Goal: Task Accomplishment & Management: Use online tool/utility

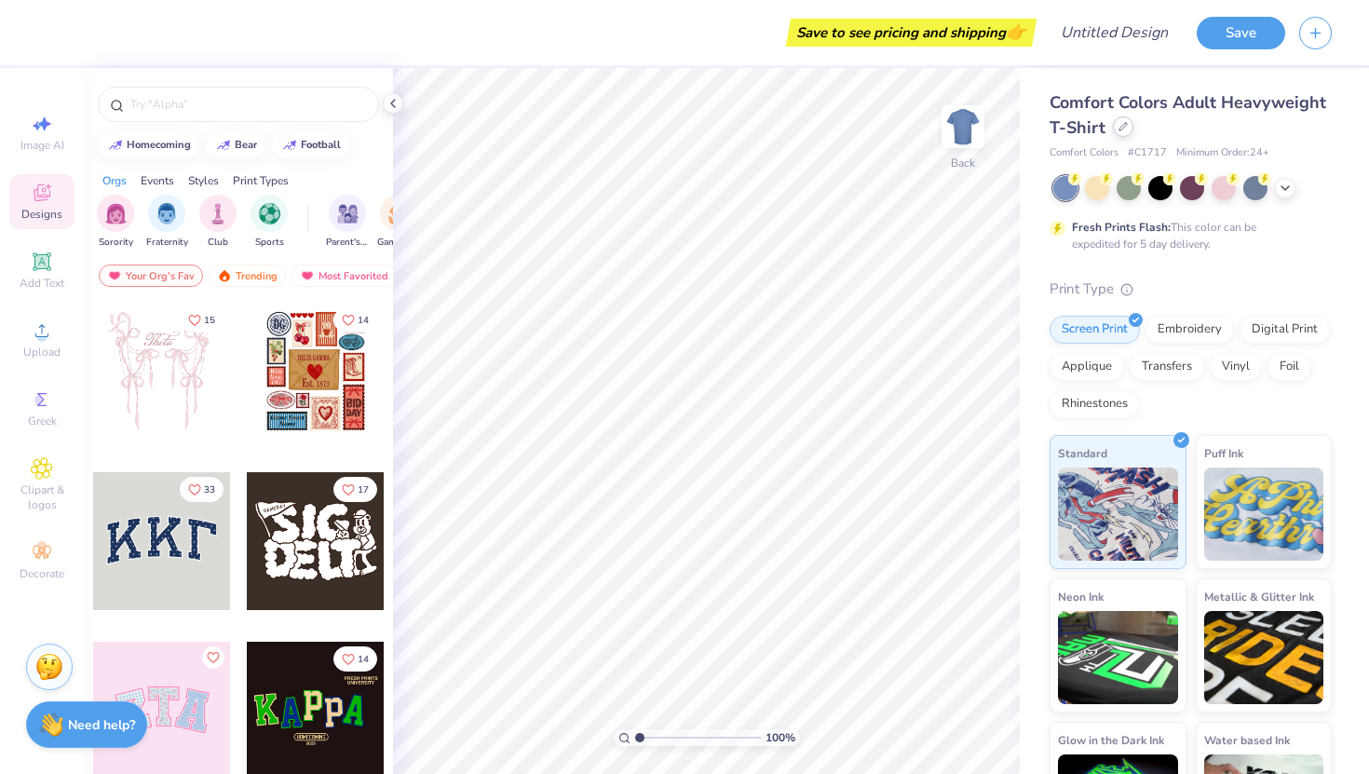
click at [1129, 127] on div at bounding box center [1123, 126] width 20 height 20
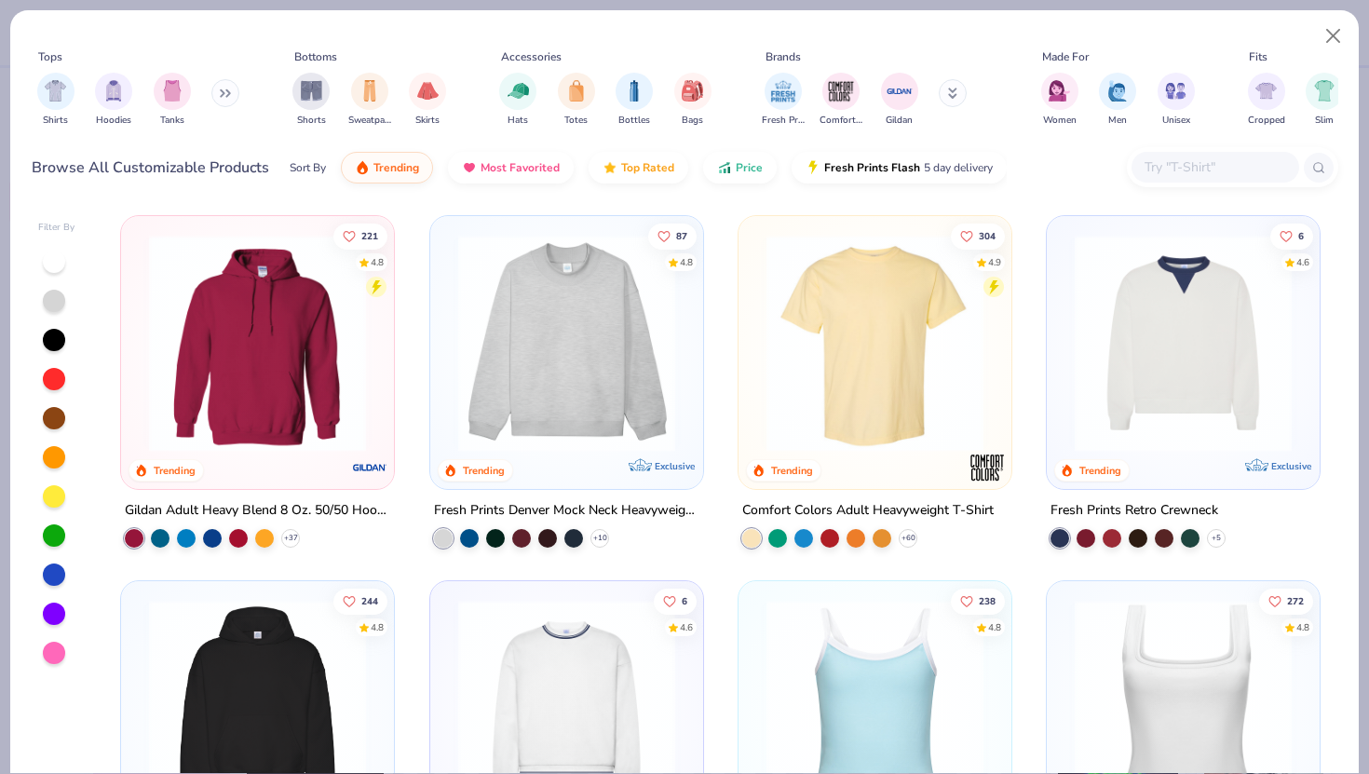
click at [529, 336] on img at bounding box center [567, 343] width 236 height 217
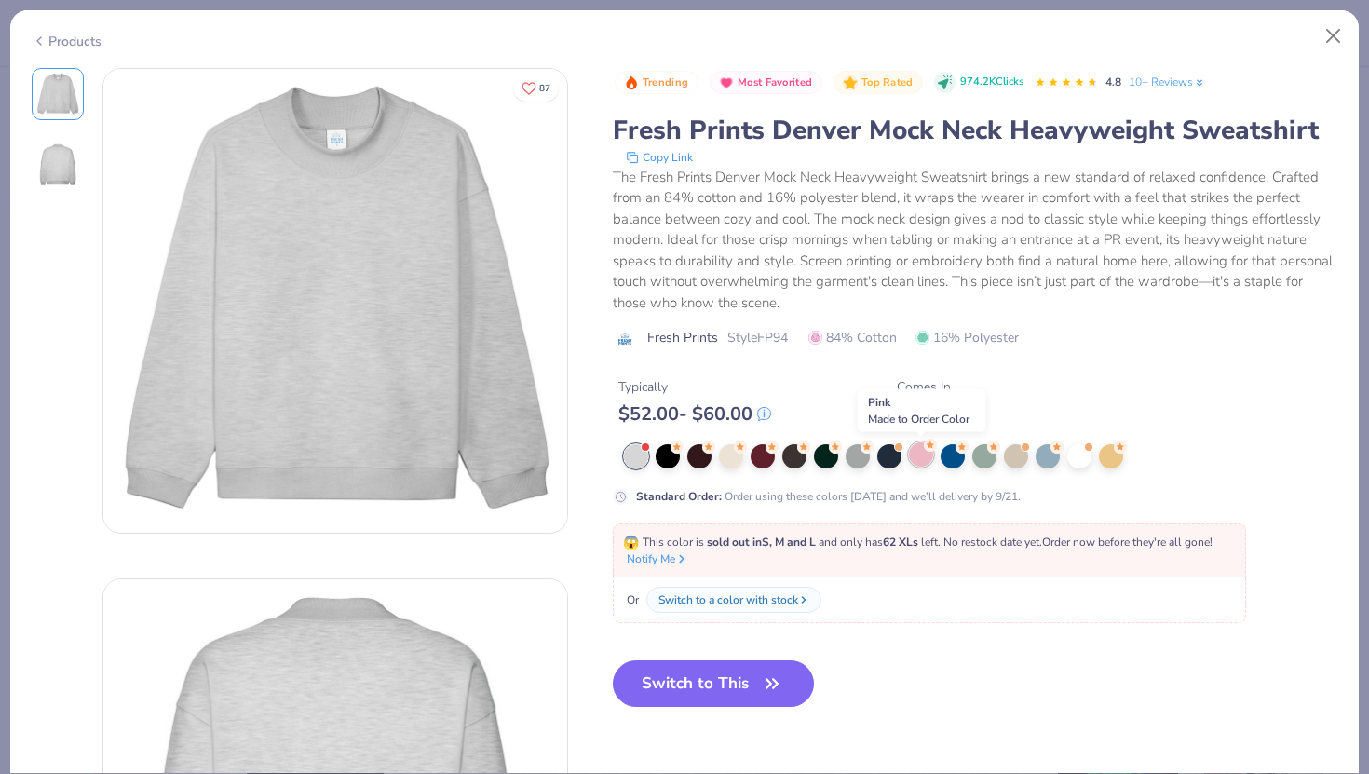
click at [922, 460] on div at bounding box center [921, 454] width 24 height 24
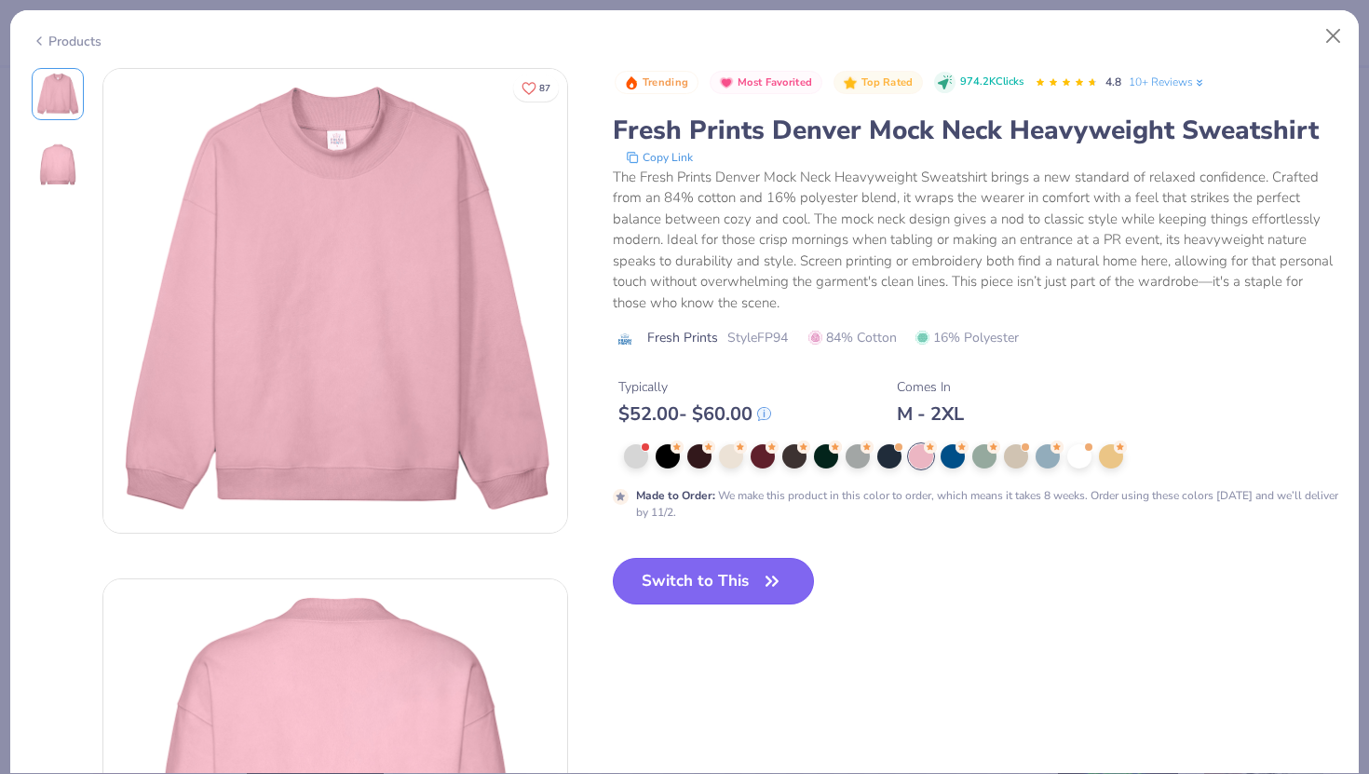
click at [692, 592] on button "Switch to This" at bounding box center [714, 581] width 202 height 47
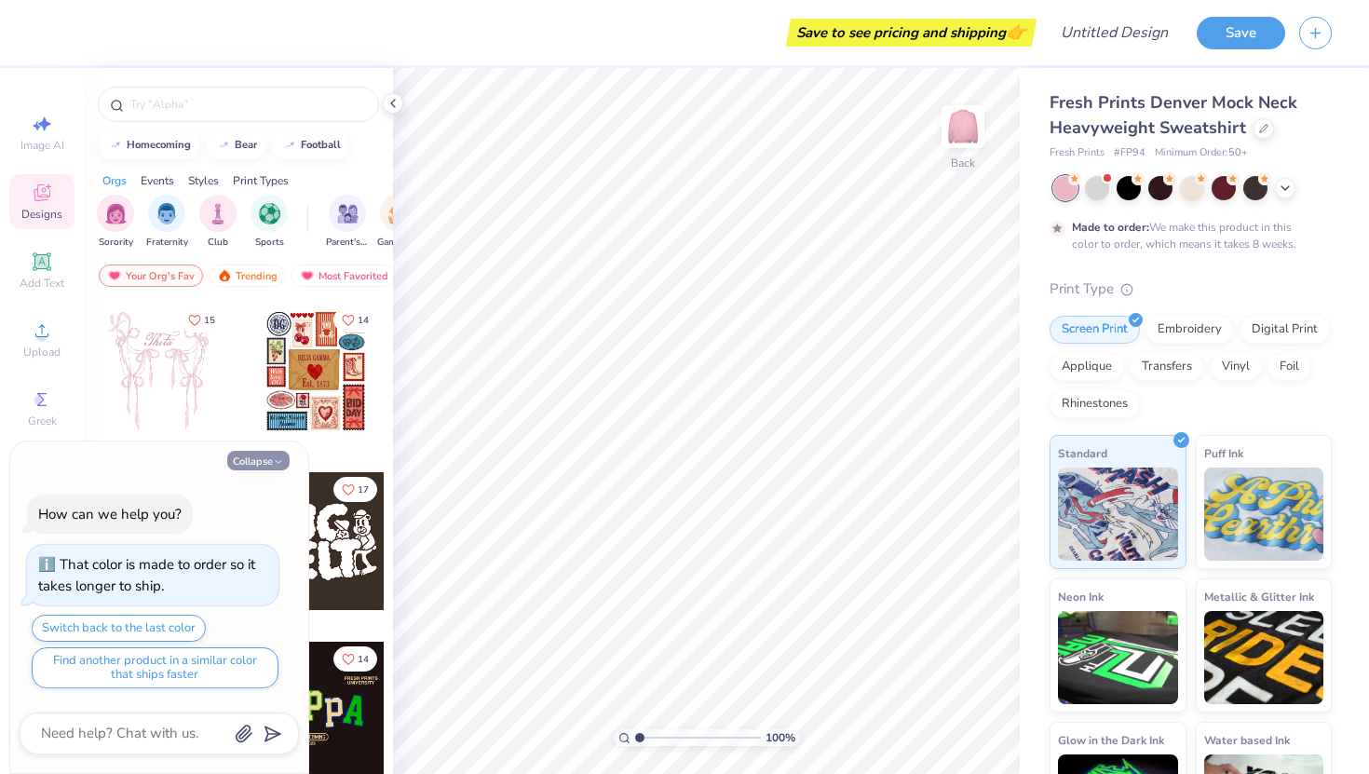
click at [277, 456] on icon "button" at bounding box center [278, 461] width 11 height 11
type textarea "x"
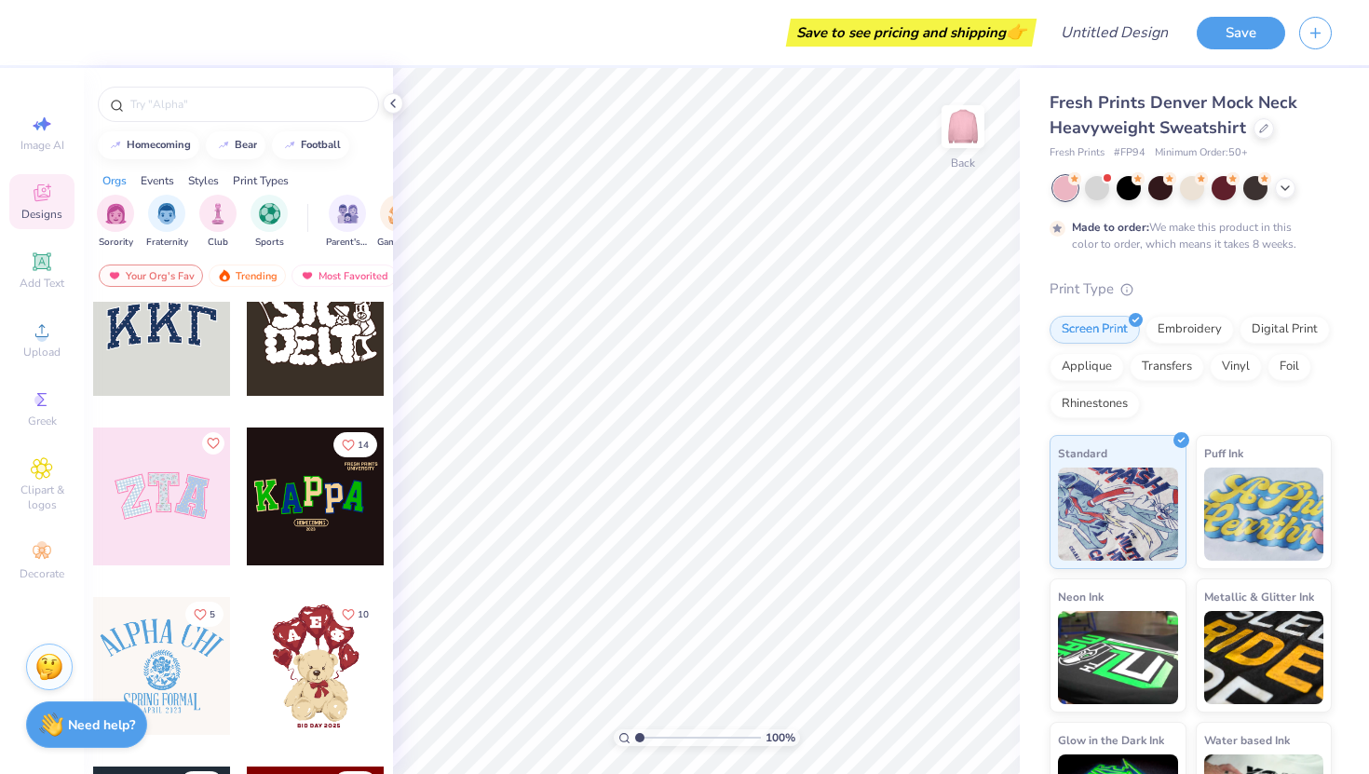
scroll to position [215, 0]
click at [171, 336] on div at bounding box center [162, 326] width 138 height 138
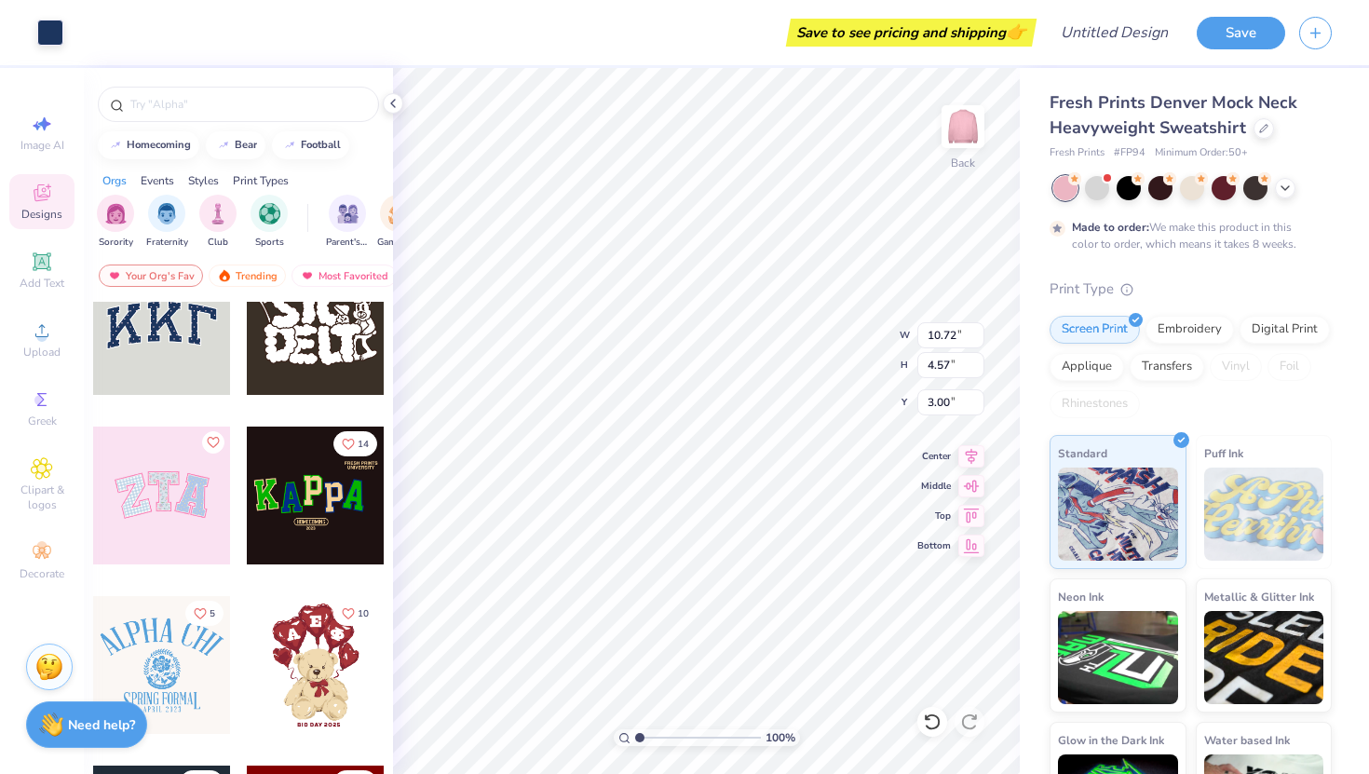
type input "10.91"
type input "4.79"
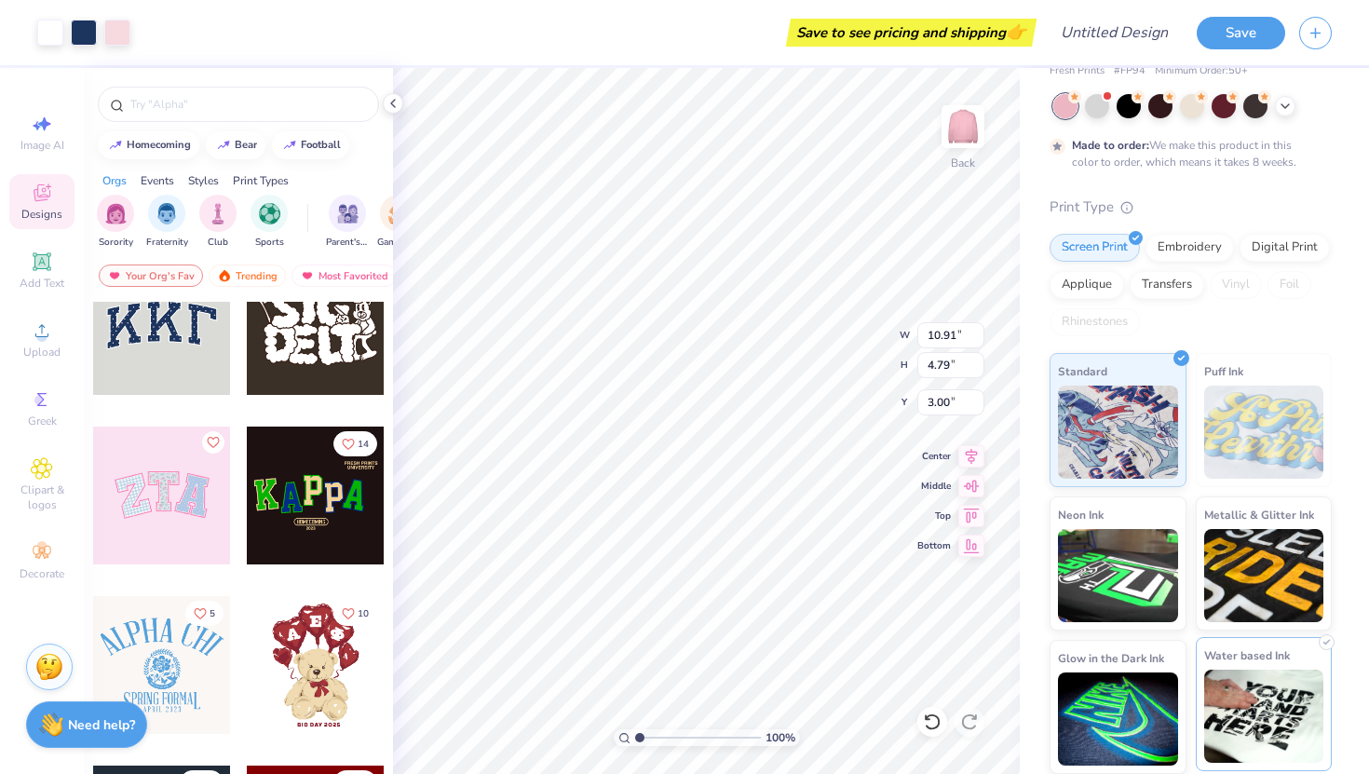
click at [1229, 668] on div "Water based Ink" at bounding box center [1264, 704] width 137 height 134
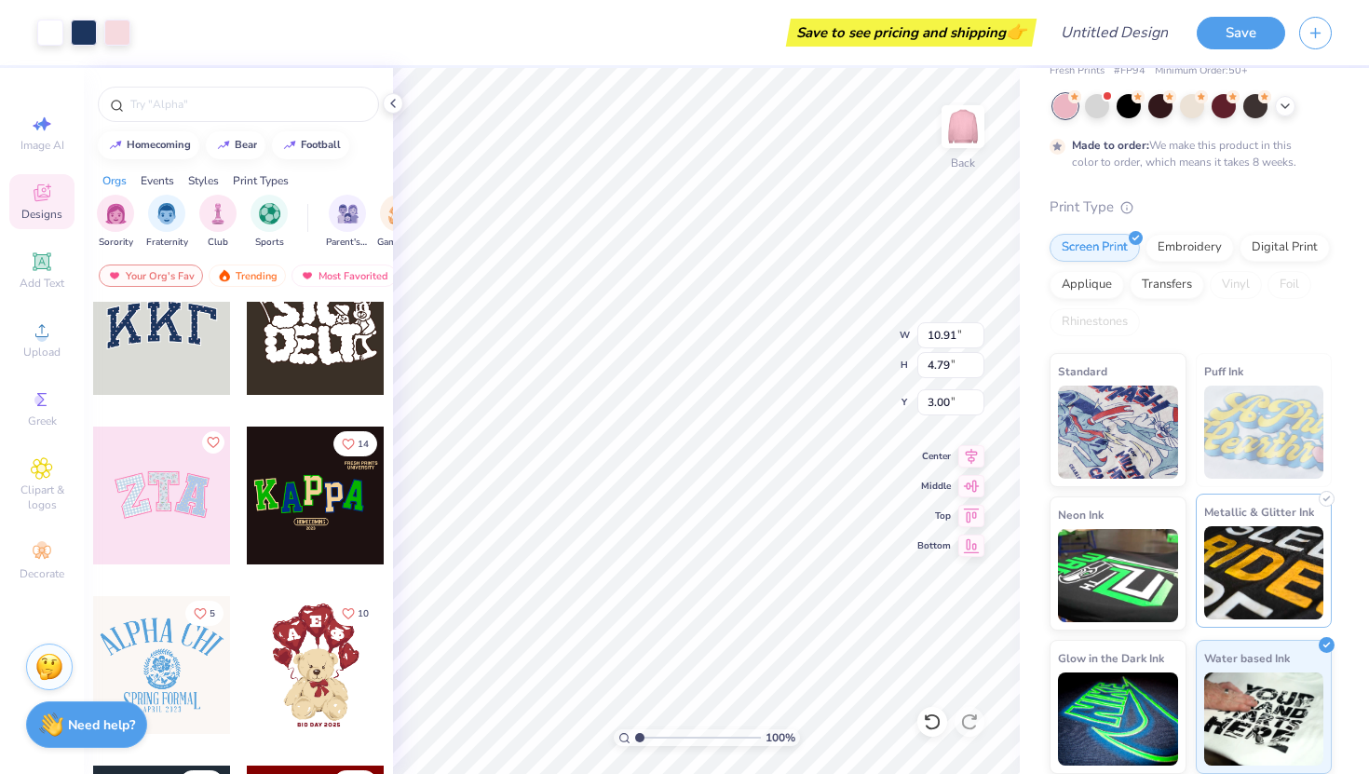
click at [1272, 565] on img at bounding box center [1264, 572] width 120 height 93
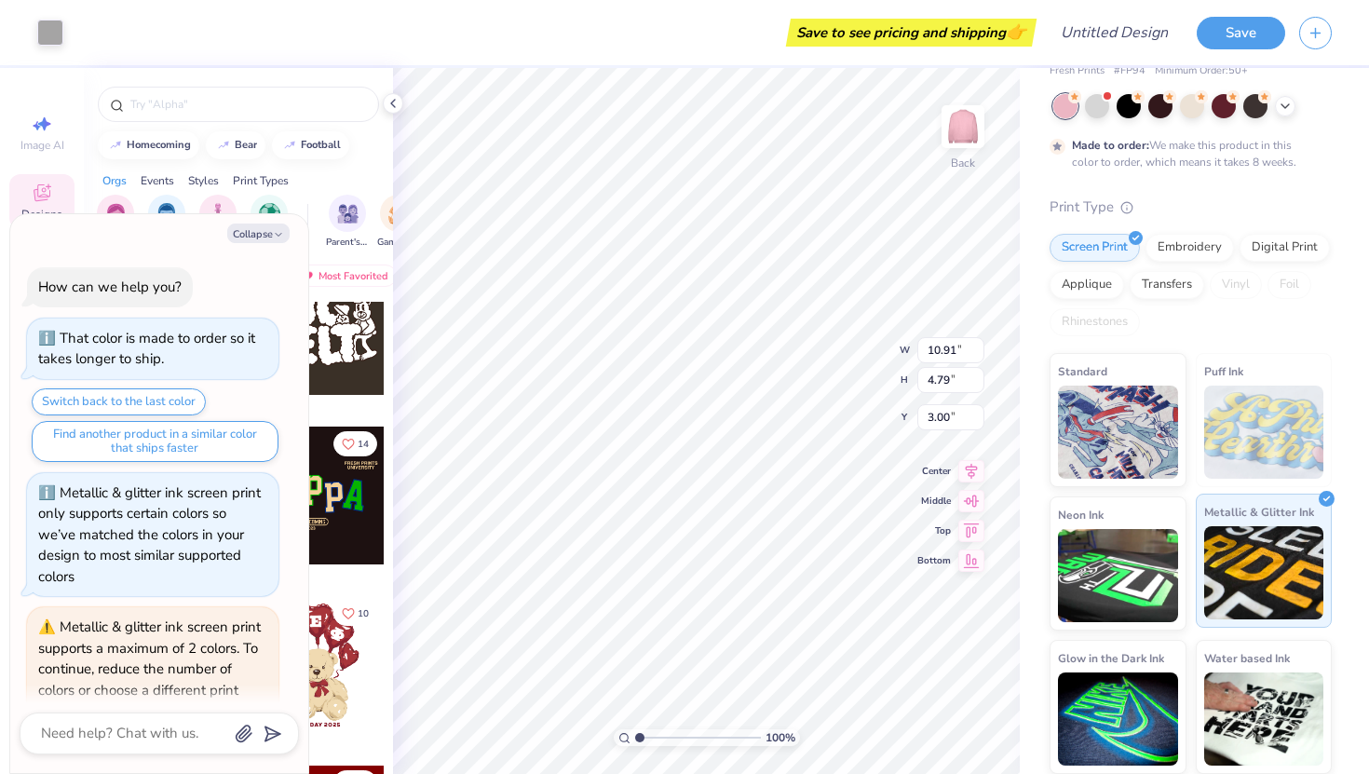
scroll to position [92, 0]
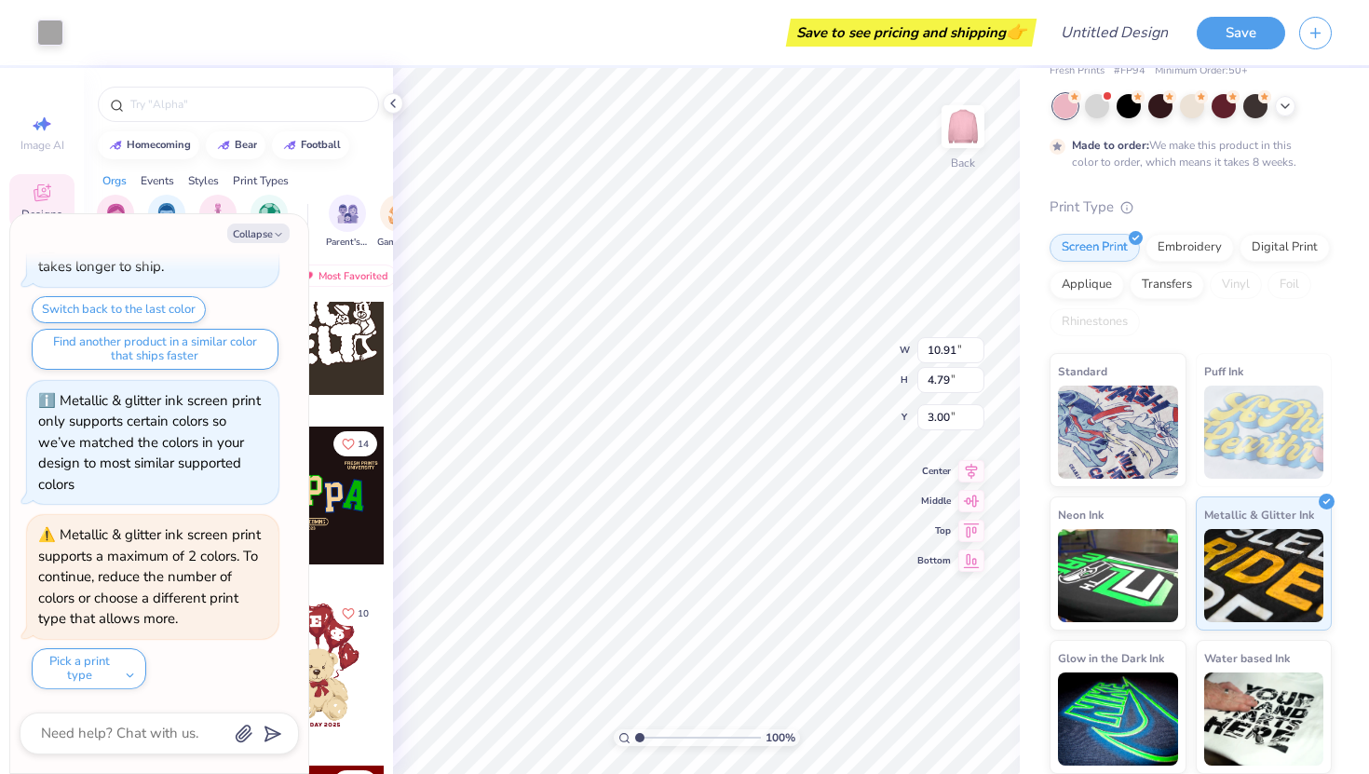
click at [1267, 480] on div "Puff Ink" at bounding box center [1264, 420] width 137 height 134
click at [1230, 465] on img at bounding box center [1264, 431] width 120 height 93
click at [1234, 423] on img at bounding box center [1264, 431] width 120 height 93
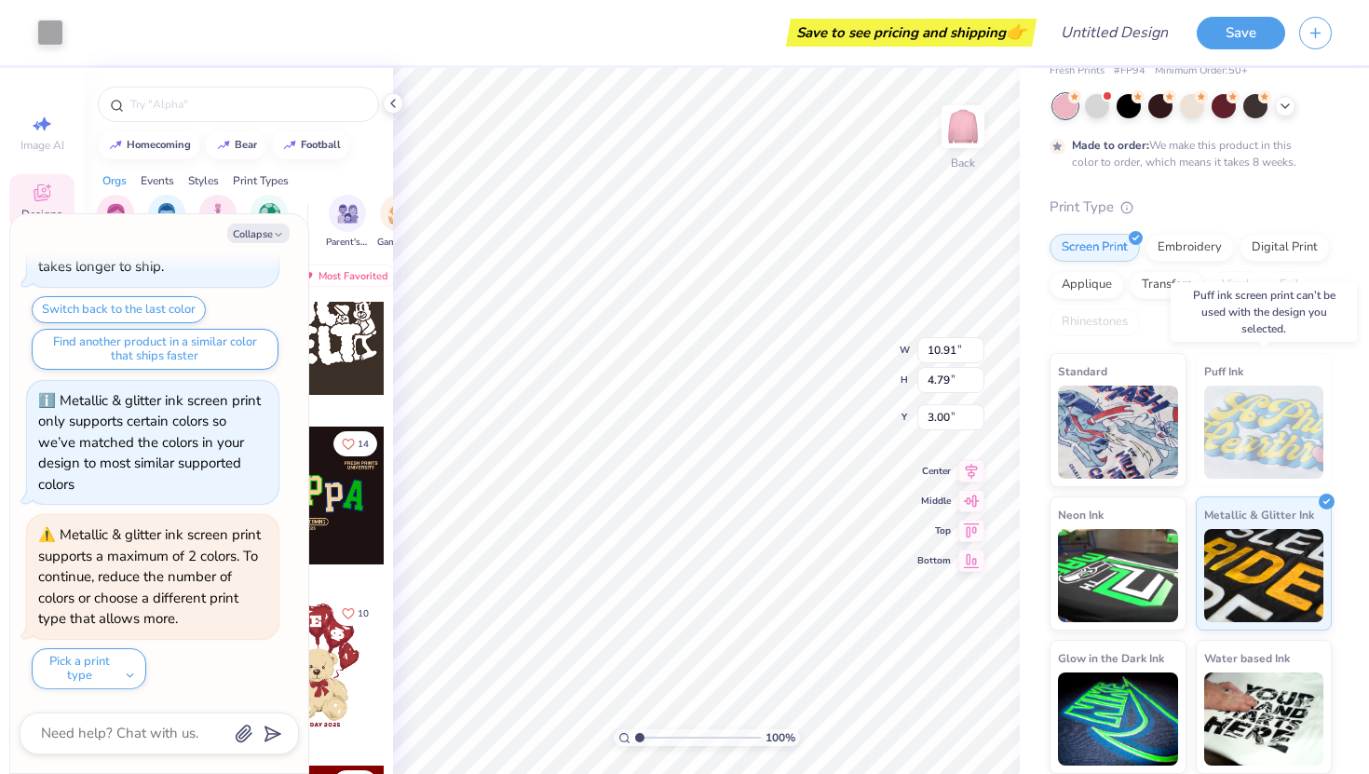
click at [1234, 423] on img at bounding box center [1264, 431] width 120 height 93
click at [277, 233] on icon "button" at bounding box center [278, 234] width 11 height 11
type textarea "x"
